Goal: Book appointment/travel/reservation

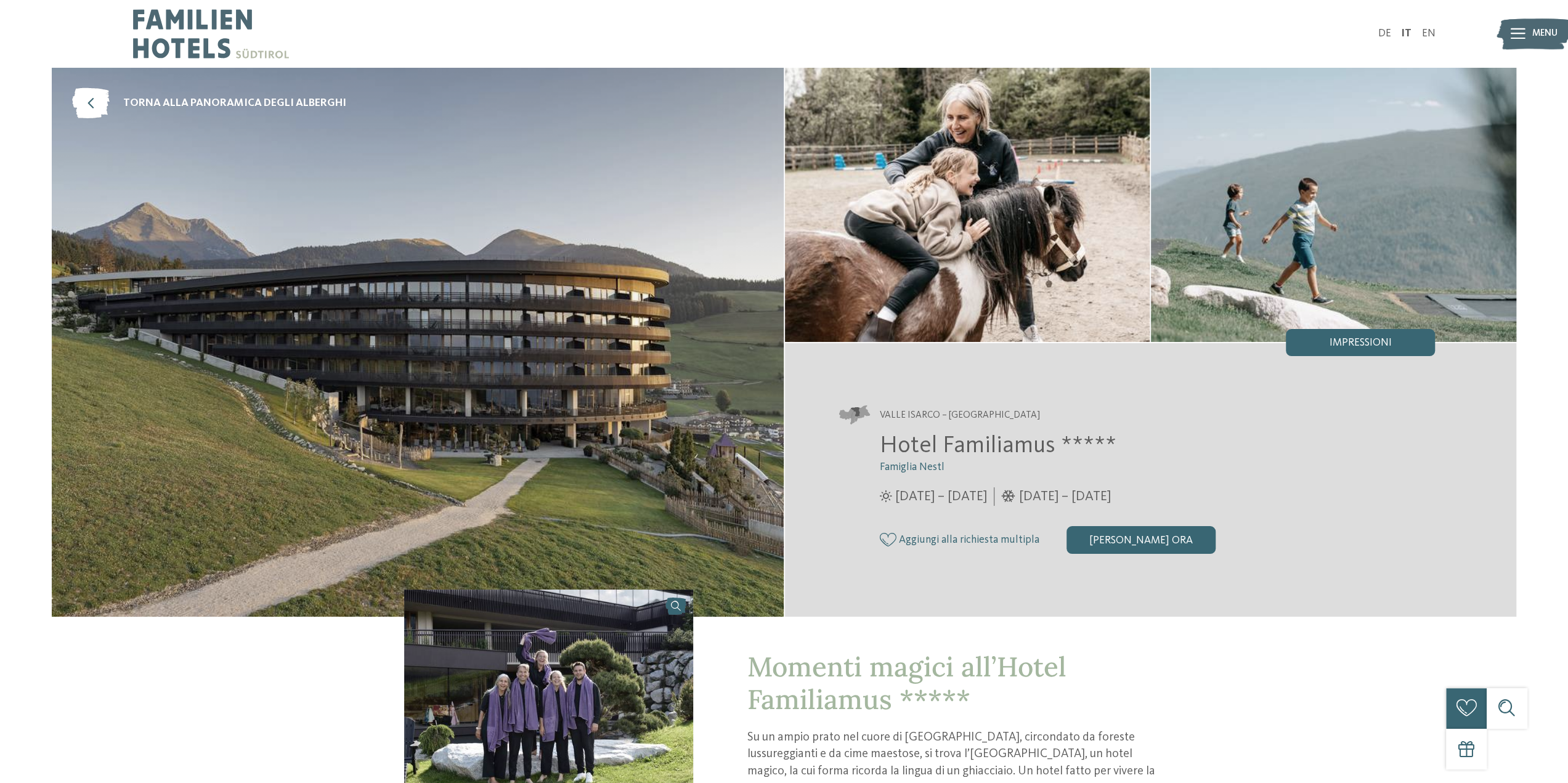
click at [1527, 33] on img at bounding box center [1532, 34] width 74 height 38
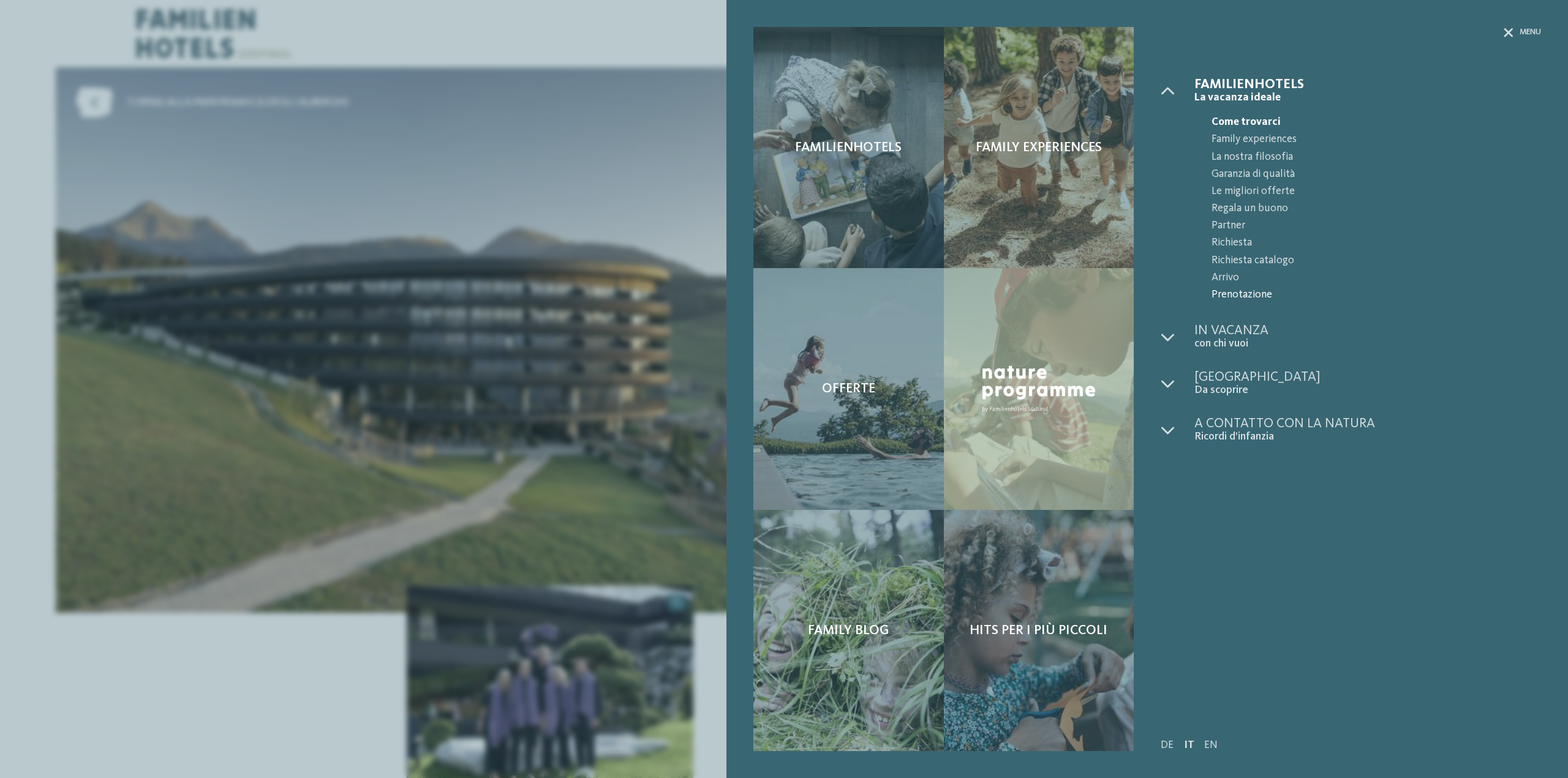
click at [1231, 291] on span "Prenotazione" at bounding box center [1376, 295] width 329 height 17
click at [1523, 35] on span "Menu" at bounding box center [1531, 33] width 21 height 11
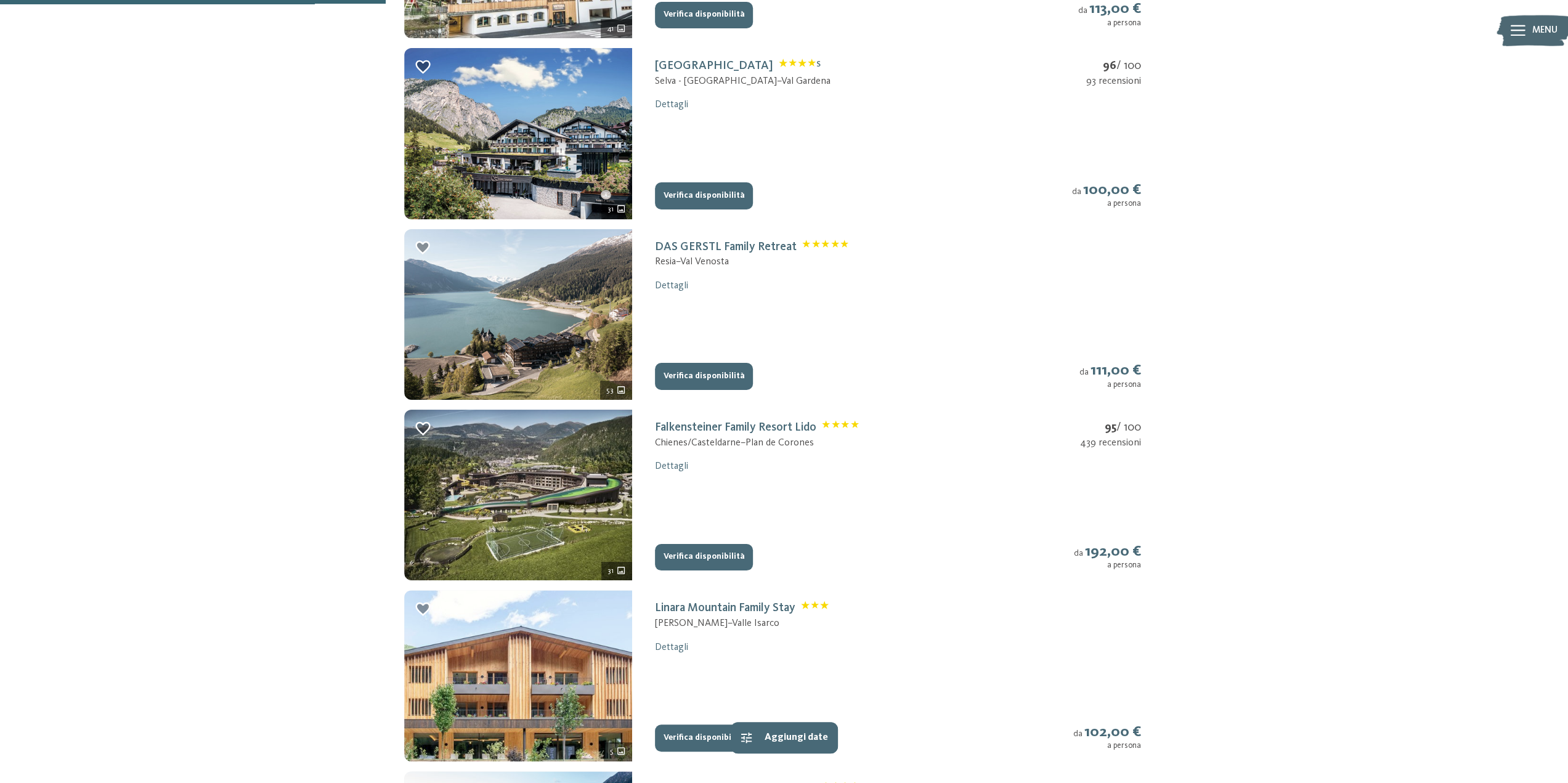
scroll to position [740, 0]
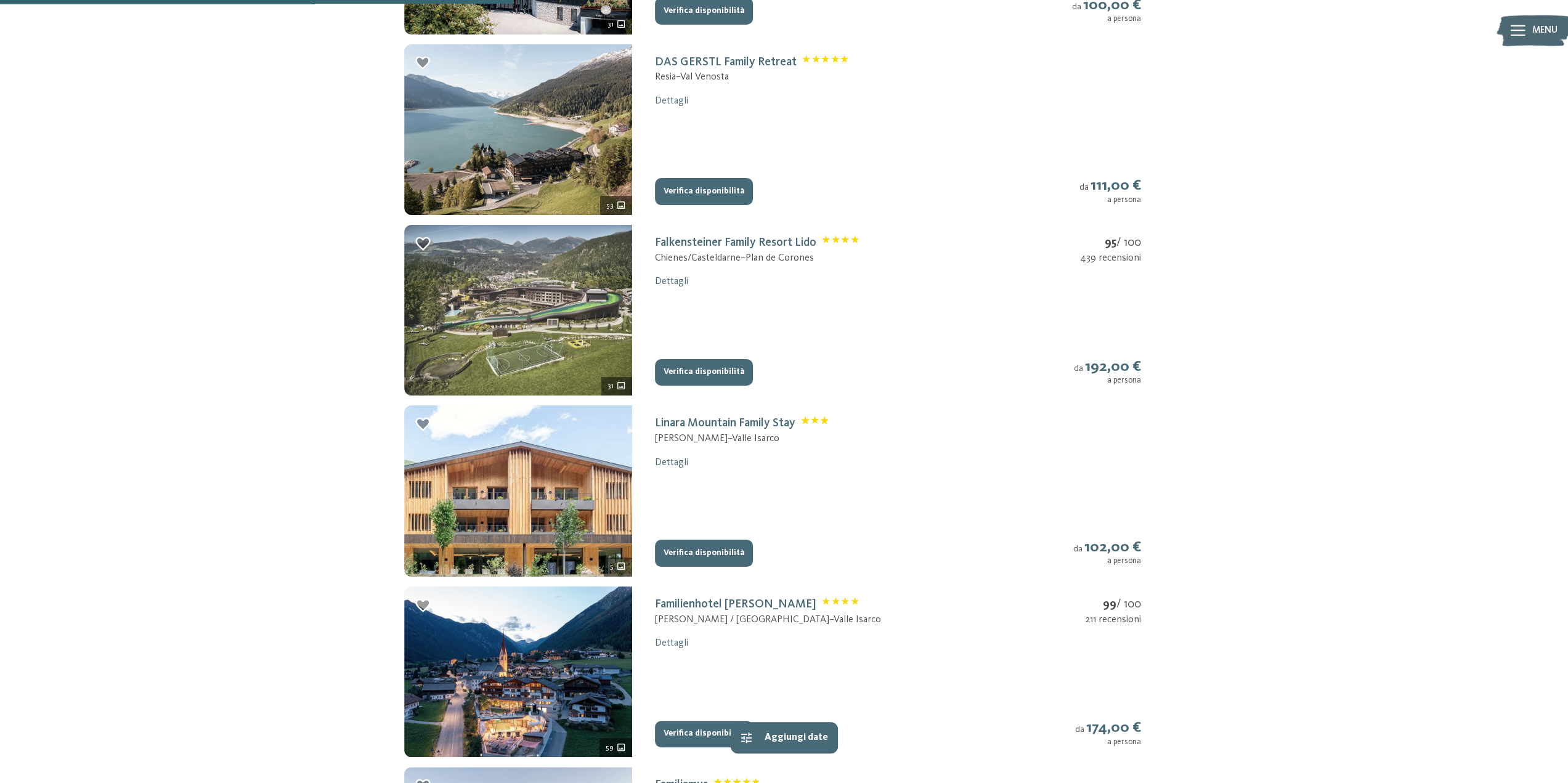
click at [539, 276] on img at bounding box center [518, 311] width 228 height 171
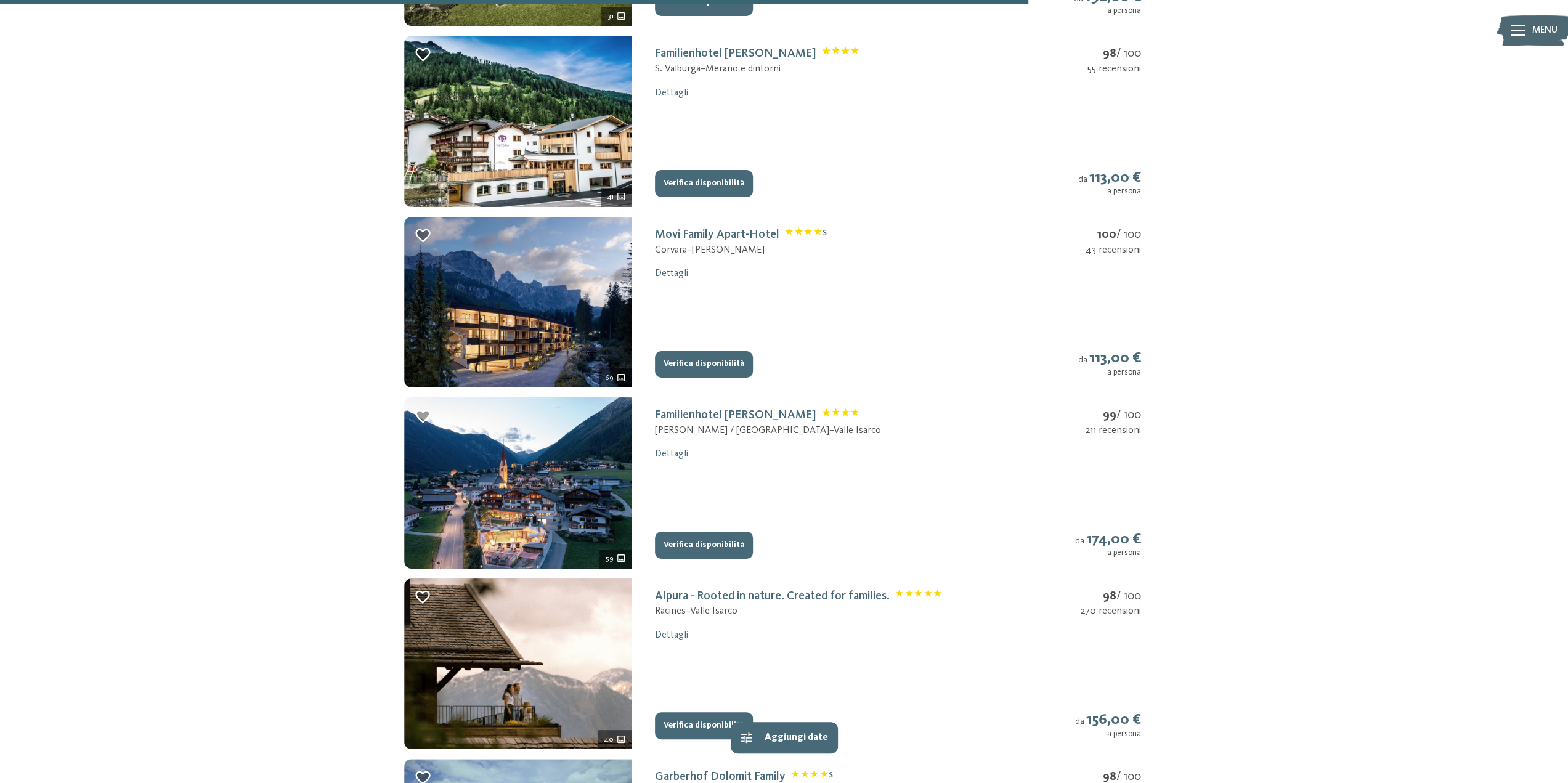
scroll to position [1664, 0]
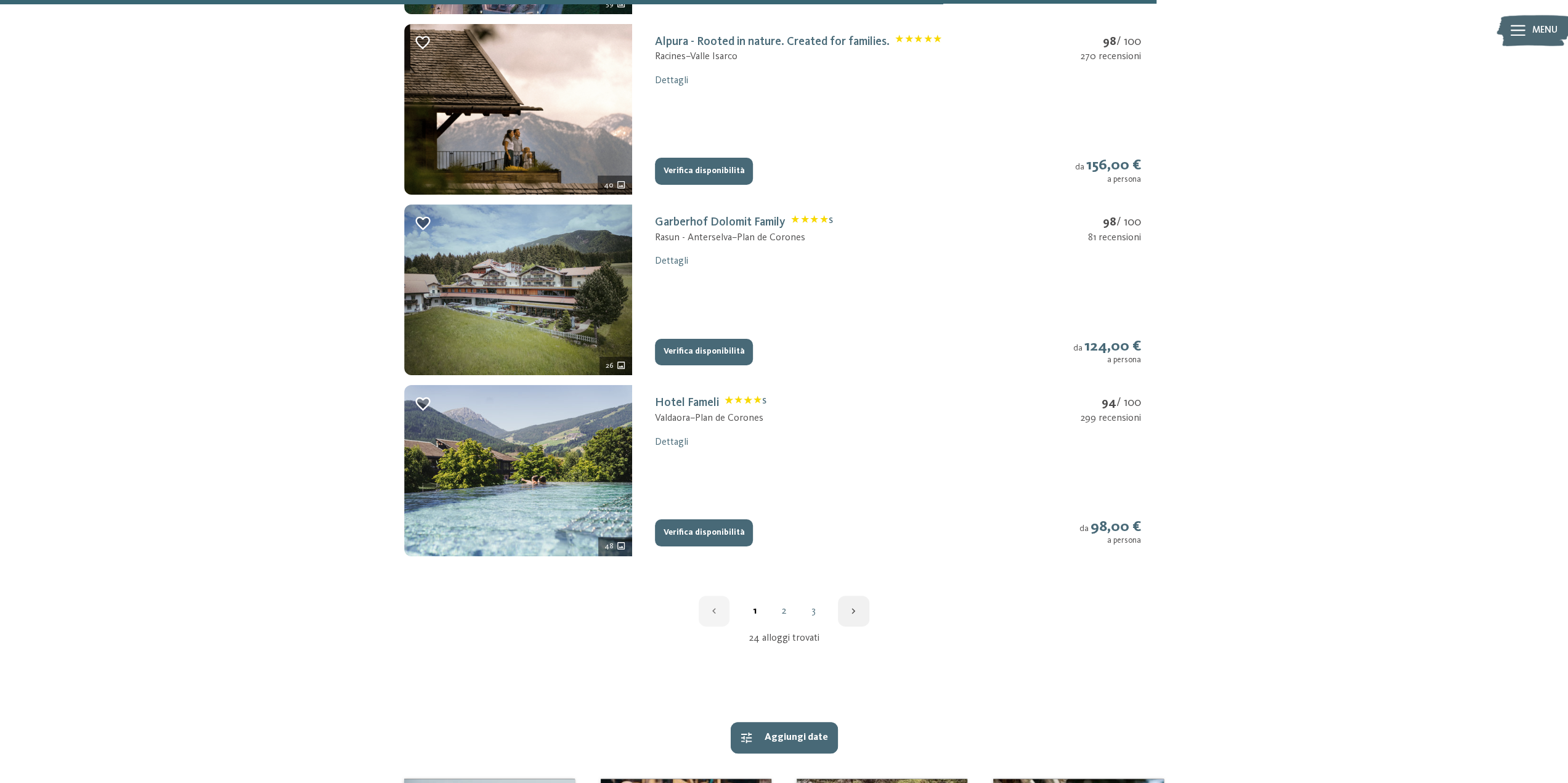
click at [790, 615] on link "2" at bounding box center [784, 611] width 30 height 10
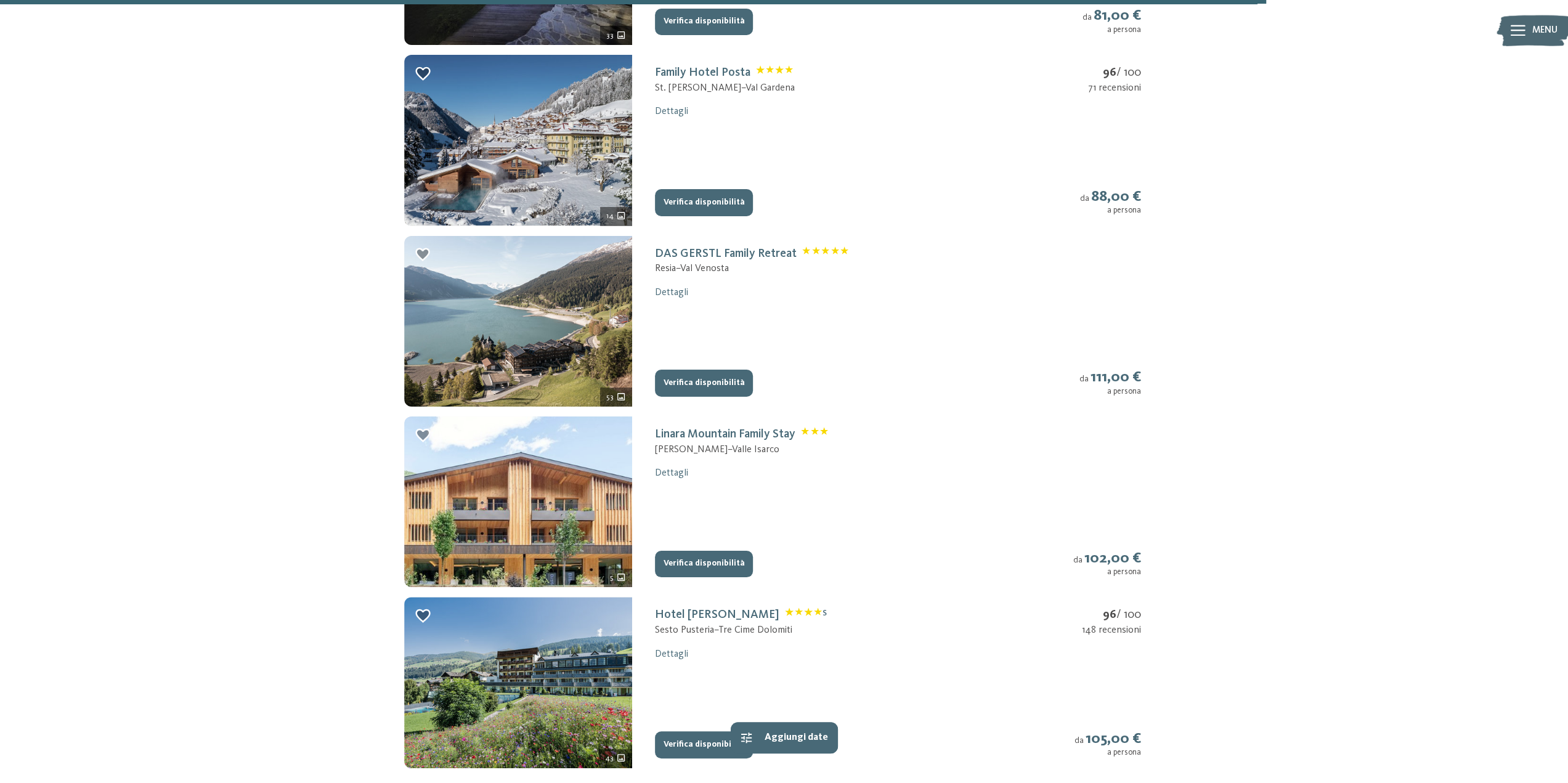
scroll to position [1821, 0]
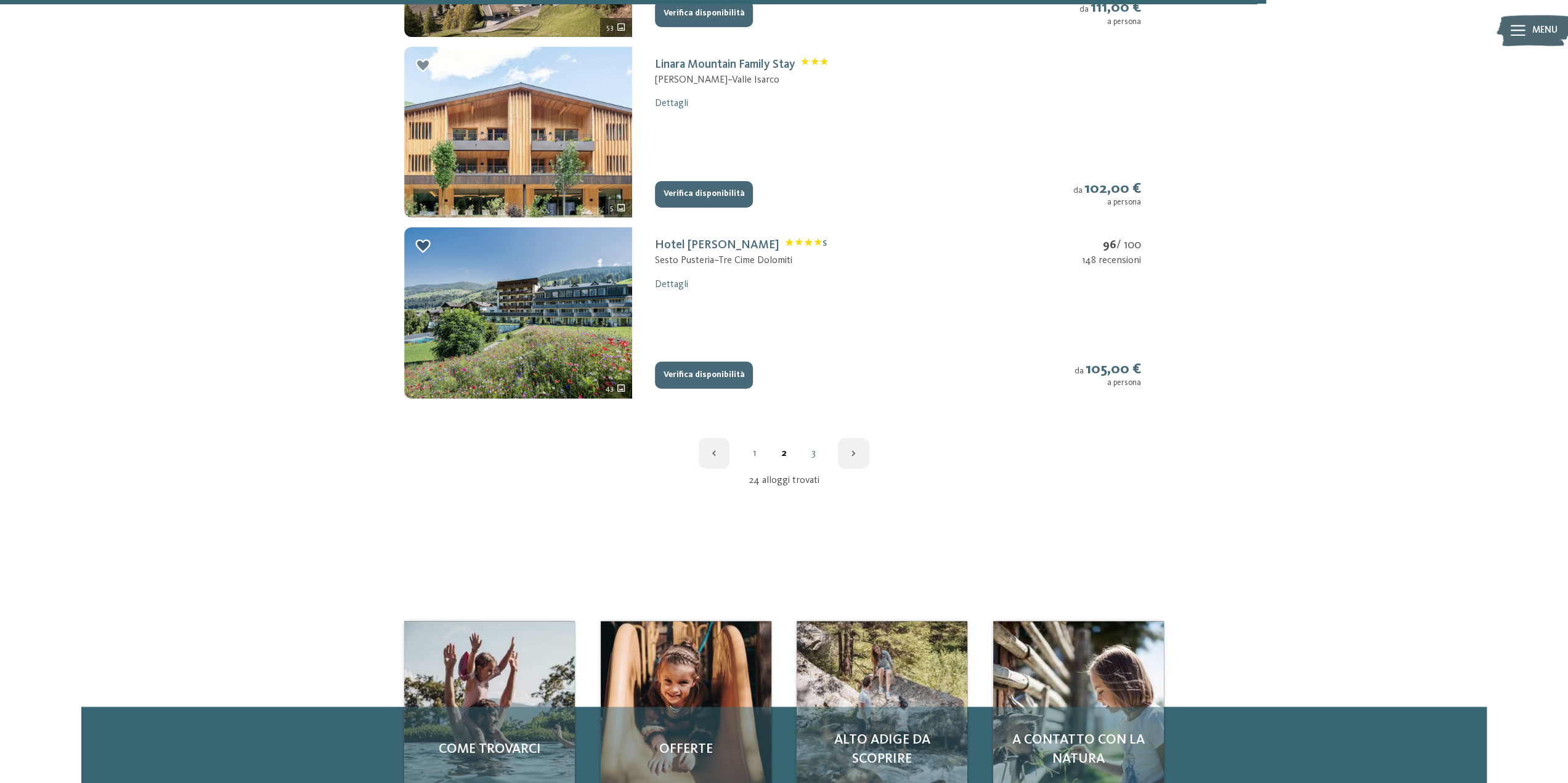
click at [814, 458] on link "3" at bounding box center [814, 453] width 30 height 10
